Goal: Information Seeking & Learning: Learn about a topic

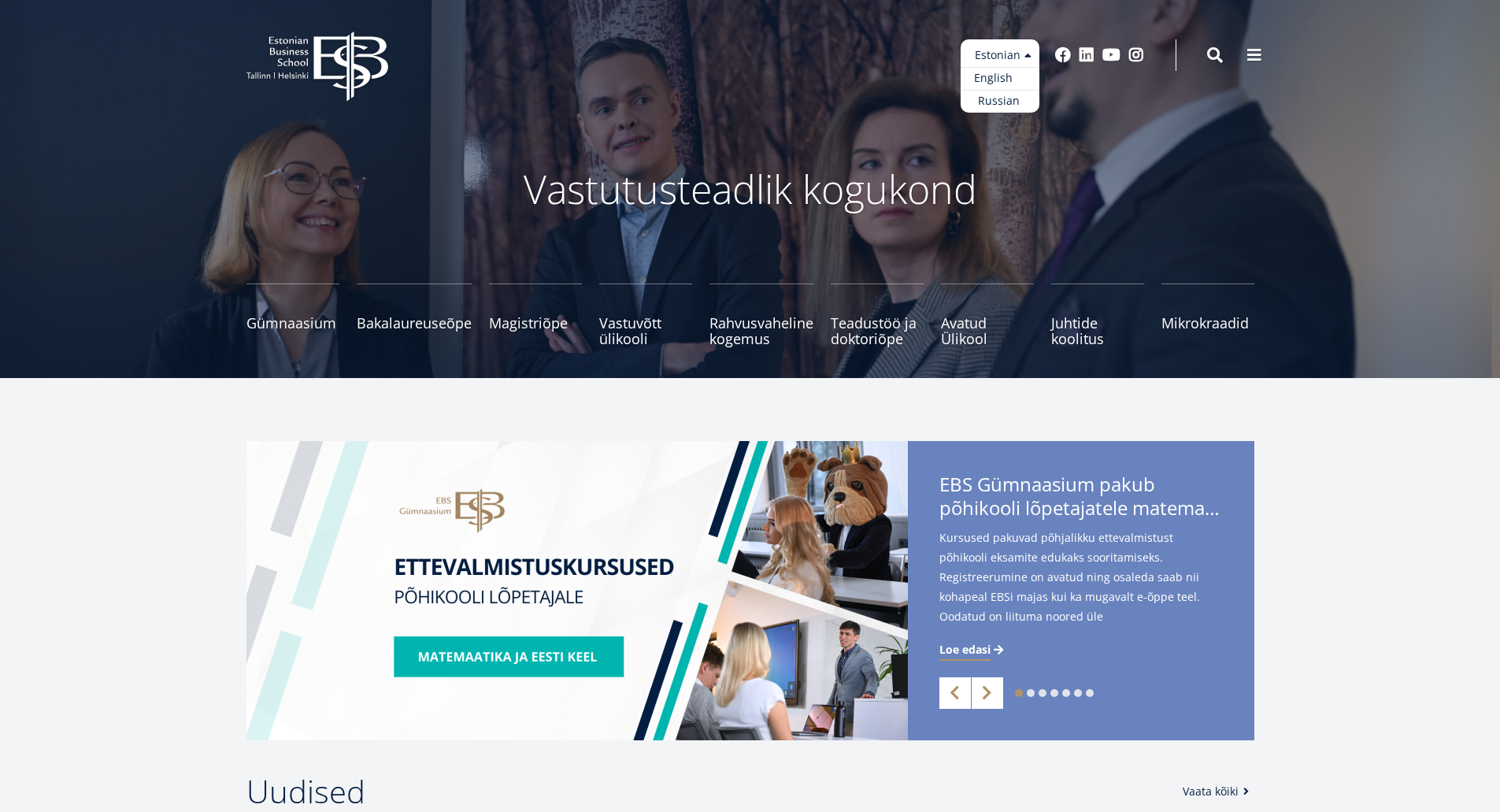
click at [1003, 79] on link "English" at bounding box center [1000, 79] width 79 height 23
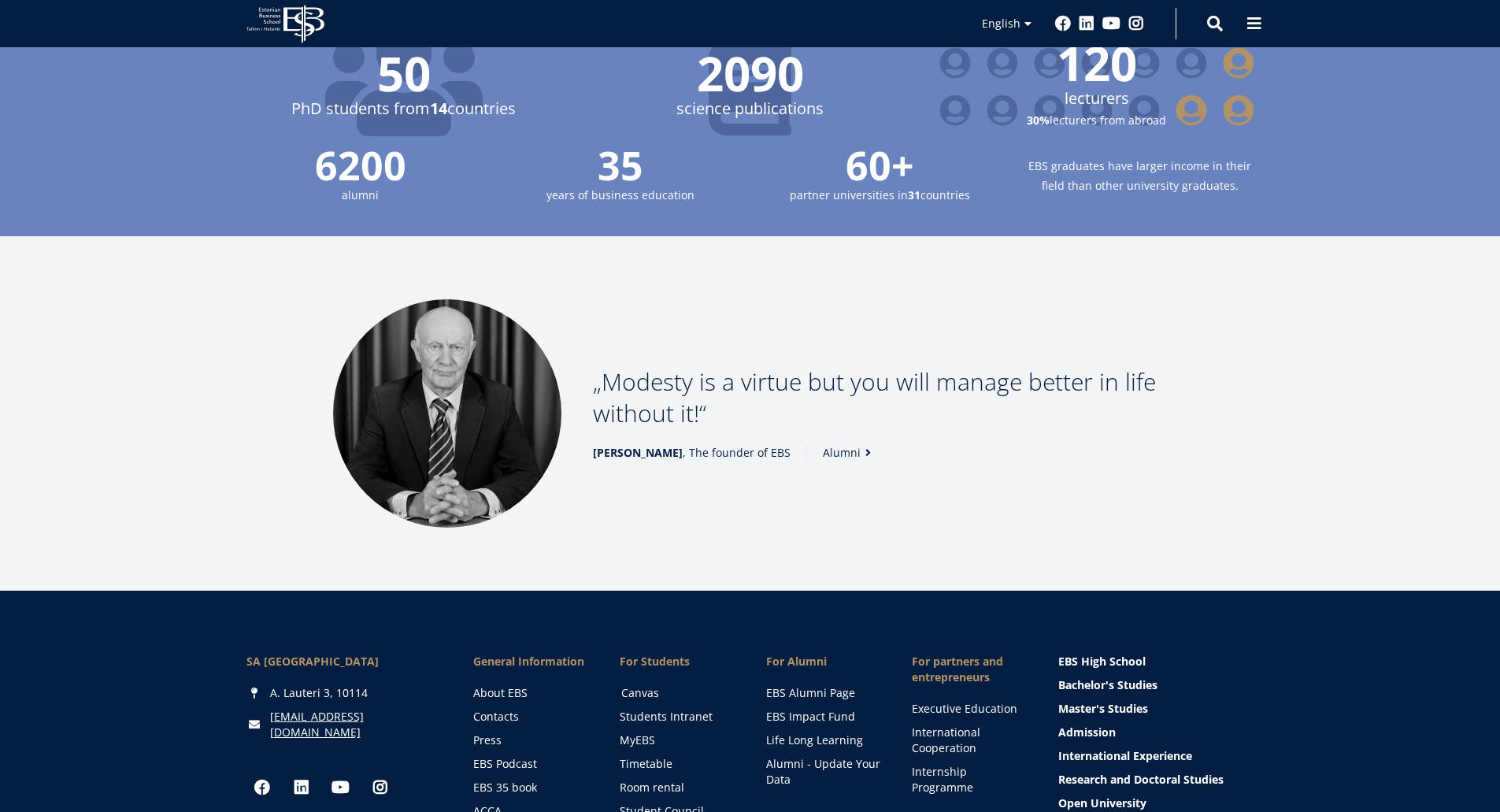
scroll to position [2101, 0]
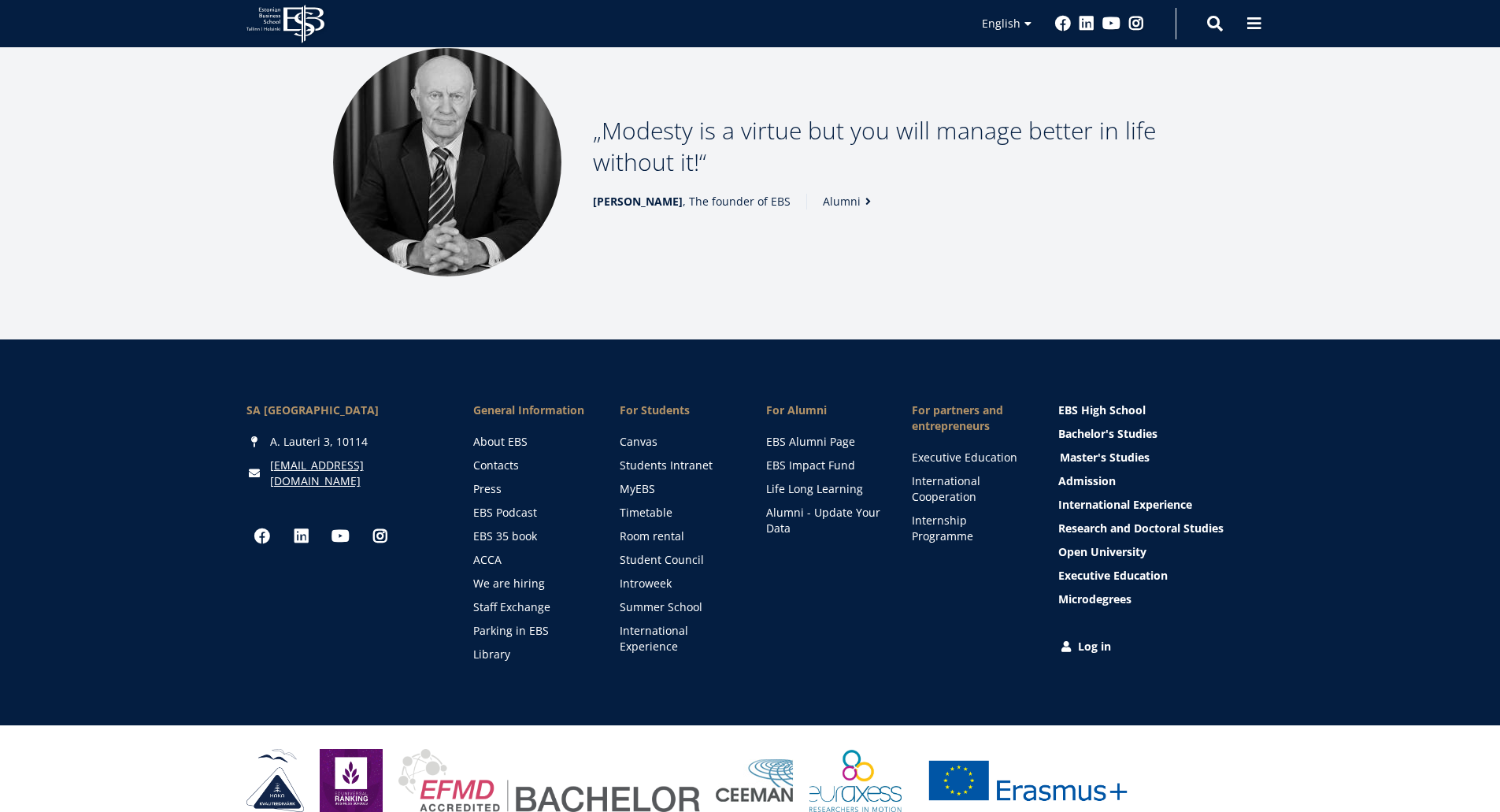
click at [1115, 450] on link "Master's Studies" at bounding box center [1158, 457] width 196 height 16
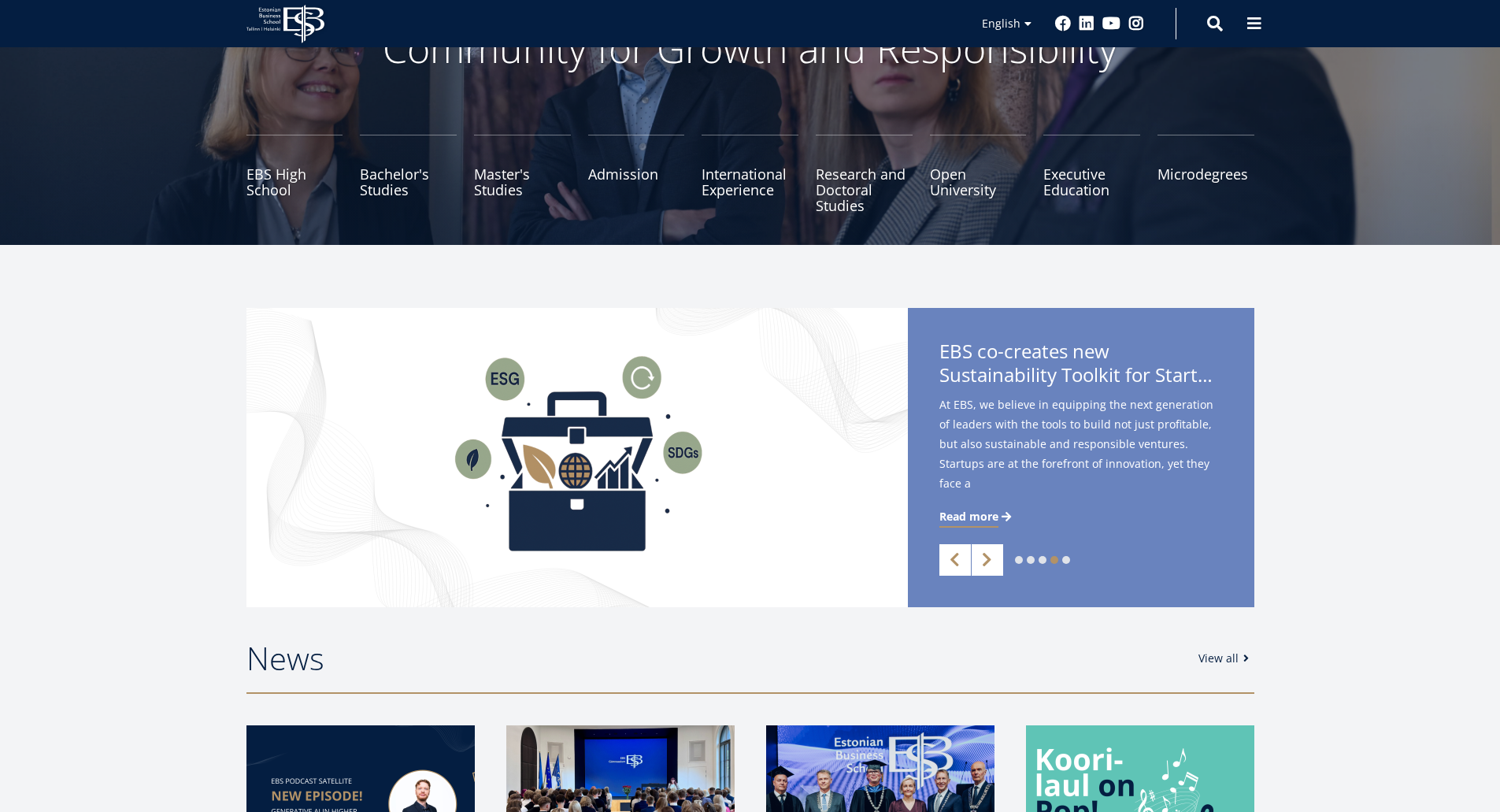
scroll to position [0, 0]
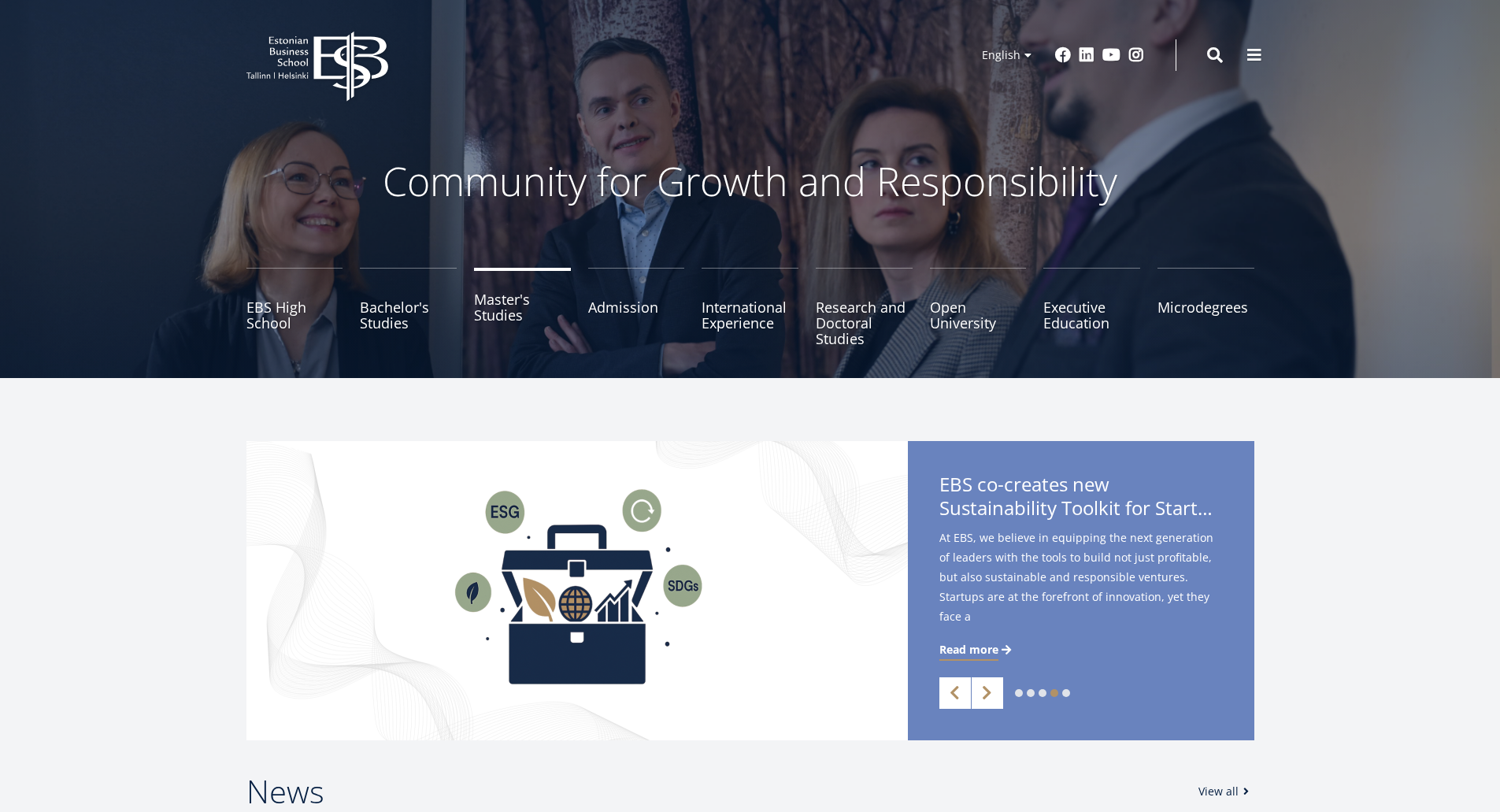
click at [503, 296] on link "Master's Studies" at bounding box center [523, 307] width 97 height 79
